Goal: Transaction & Acquisition: Purchase product/service

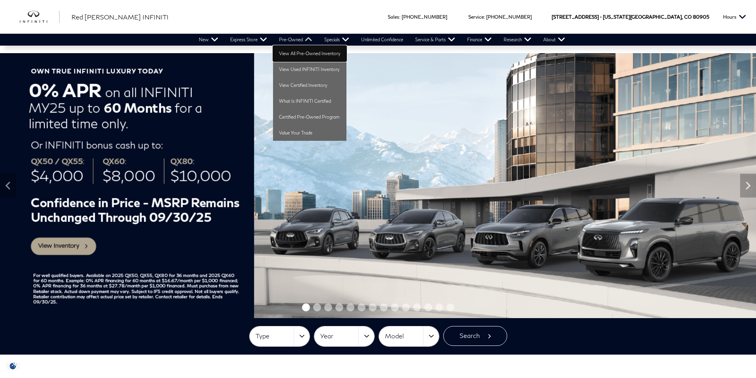
click at [297, 52] on link "View All Pre-Owned Inventory" at bounding box center [309, 54] width 73 height 16
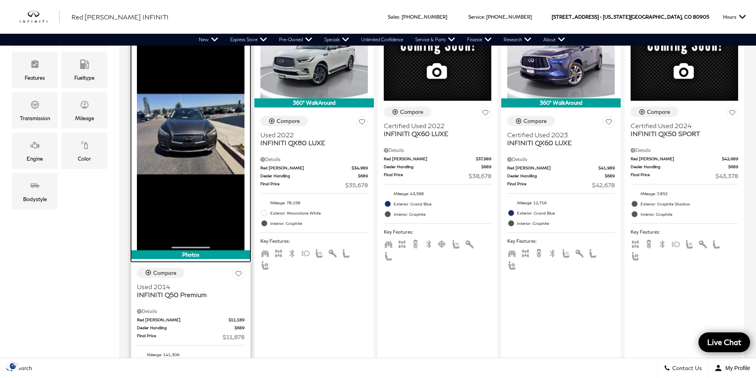
click at [200, 158] on img at bounding box center [191, 134] width 108 height 233
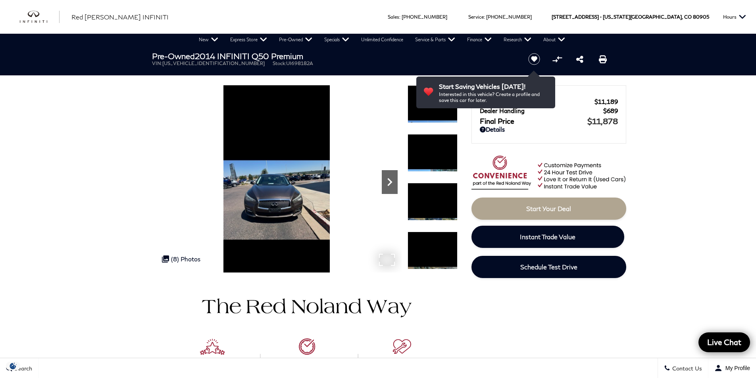
click at [387, 179] on icon "Next" at bounding box center [390, 182] width 16 height 16
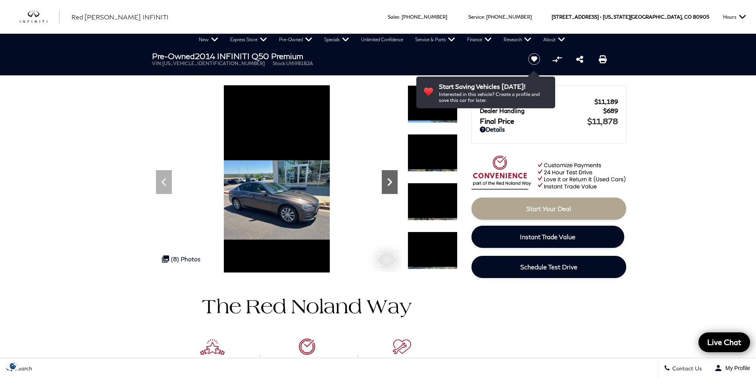
click at [387, 179] on icon "Next" at bounding box center [390, 182] width 16 height 16
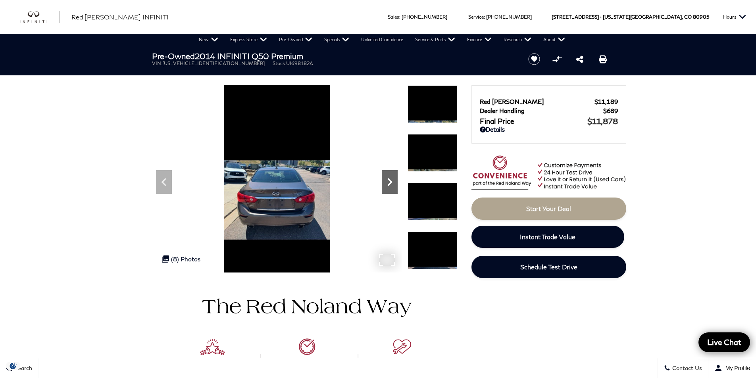
click at [387, 179] on icon "Next" at bounding box center [390, 182] width 16 height 16
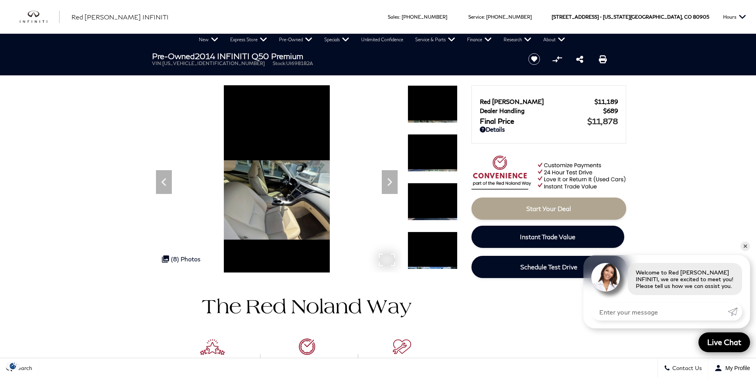
click at [302, 189] on img at bounding box center [277, 199] width 250 height 229
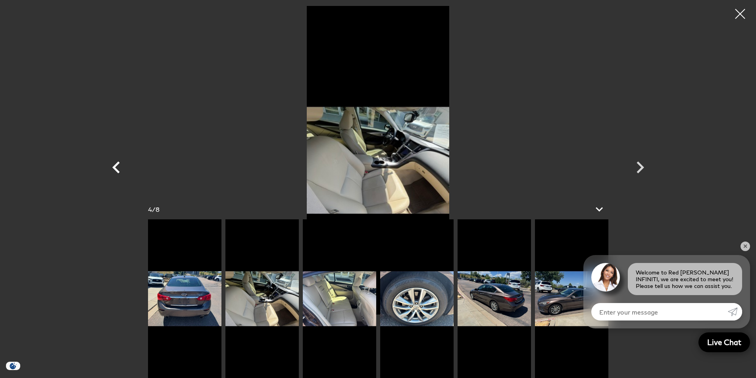
click at [113, 166] on icon "Previous" at bounding box center [116, 168] width 24 height 24
click at [114, 165] on icon "Previous" at bounding box center [116, 168] width 24 height 24
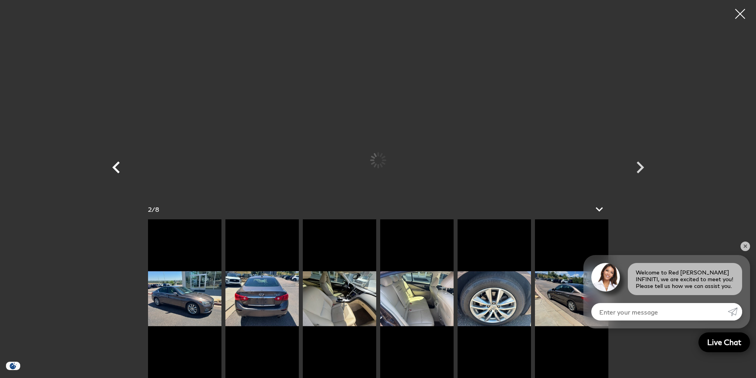
click at [114, 165] on icon "Previous" at bounding box center [116, 168] width 24 height 24
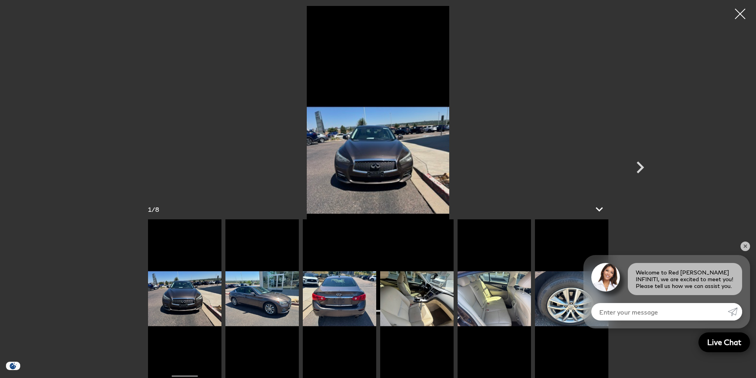
click at [740, 13] on div at bounding box center [740, 14] width 21 height 21
